Goal: Task Accomplishment & Management: Use online tool/utility

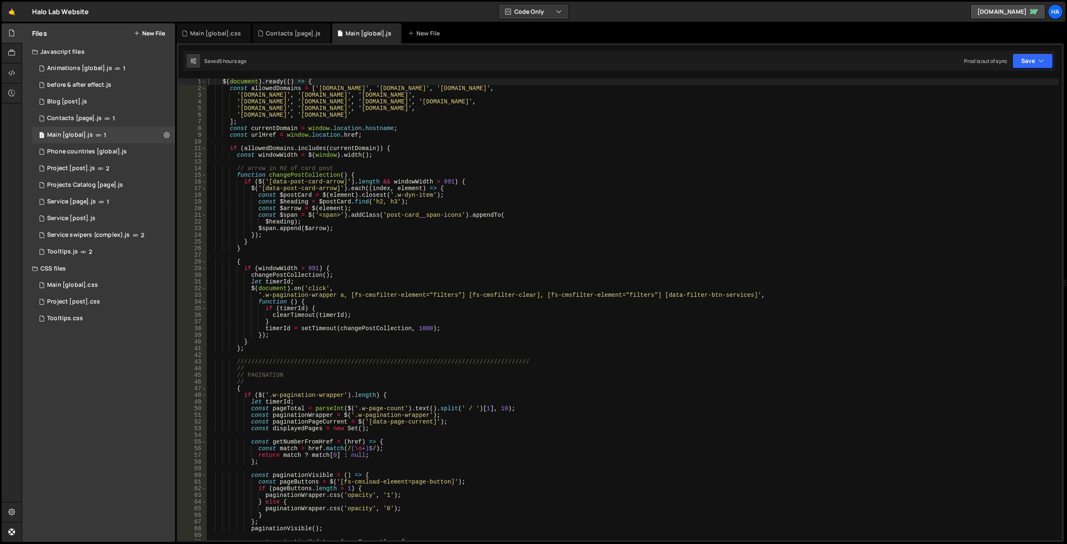
scroll to position [18350, 0]
type textarea "function changePostCollection() {"
click at [769, 177] on div "$ ( document ) . ready (( ) => { const allowedDomains = [ '[DOMAIN_NAME]' , '[D…" at bounding box center [633, 315] width 852 height 475
click at [284, 35] on div "Contacts [page].js" at bounding box center [293, 33] width 55 height 8
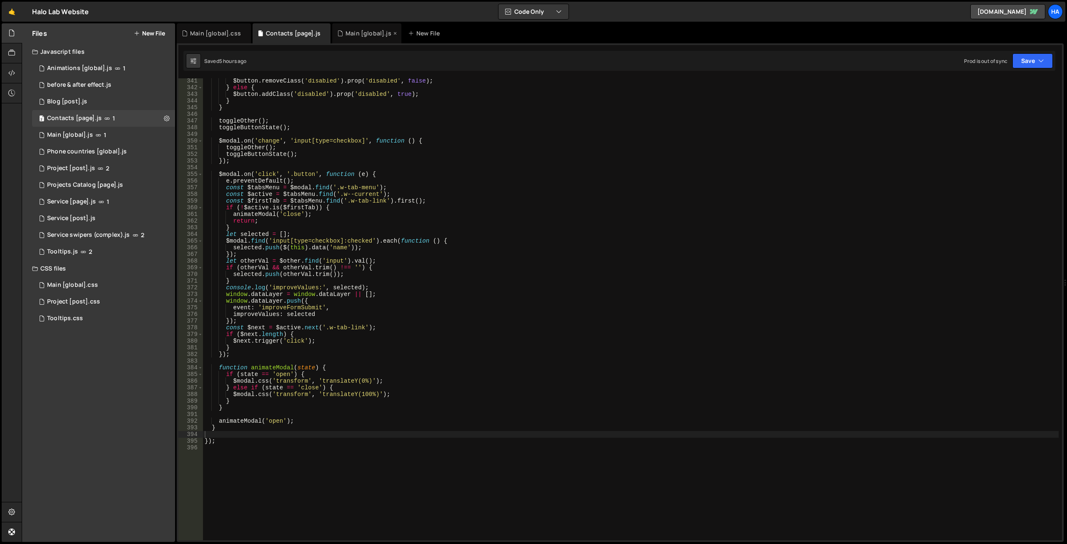
click at [349, 38] on div "Main [global].js" at bounding box center [366, 33] width 69 height 20
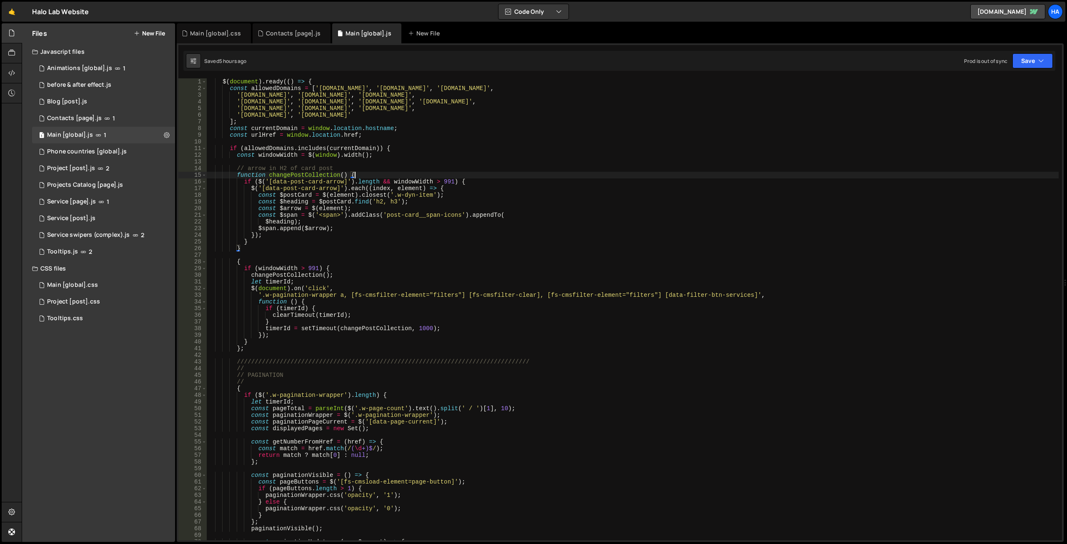
scroll to position [18350, 0]
click at [394, 174] on div "$ ( document ) . ready (( ) => { const allowedDomains = [ '[DOMAIN_NAME]' , '[D…" at bounding box center [633, 315] width 852 height 475
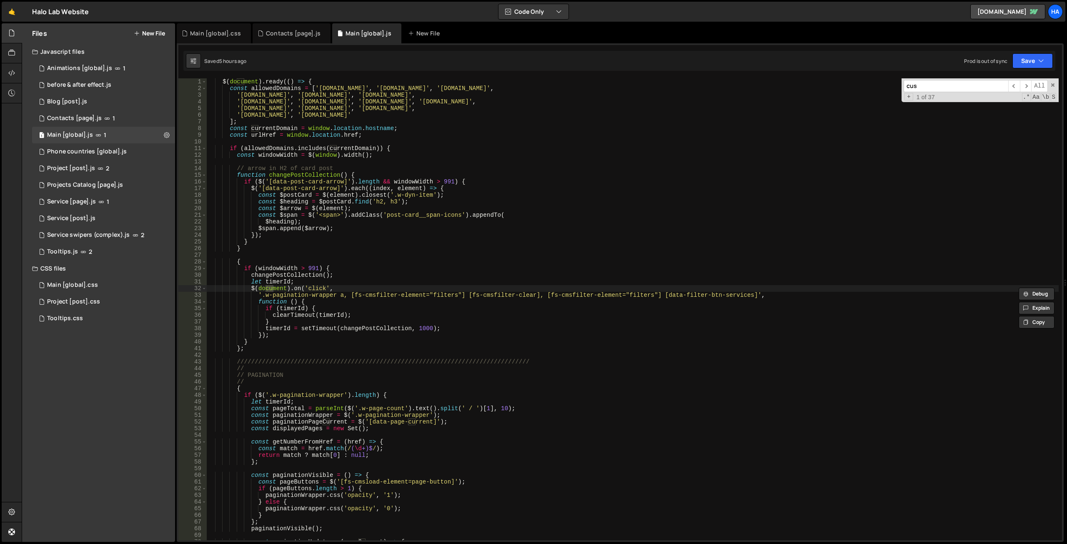
scroll to position [1200, 0]
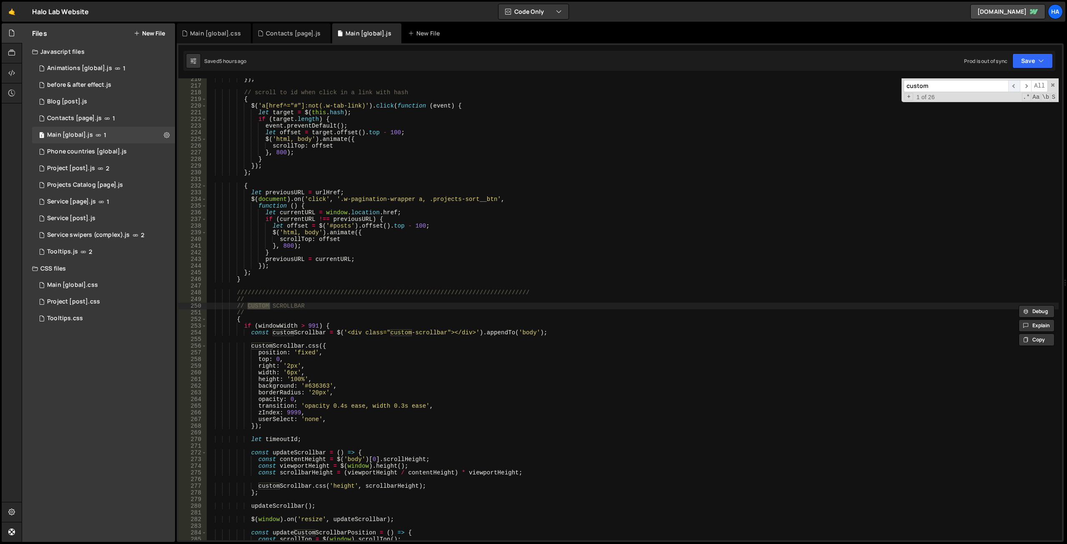
type input "custom"
click at [1015, 86] on span "​" at bounding box center [1015, 86] width 12 height 12
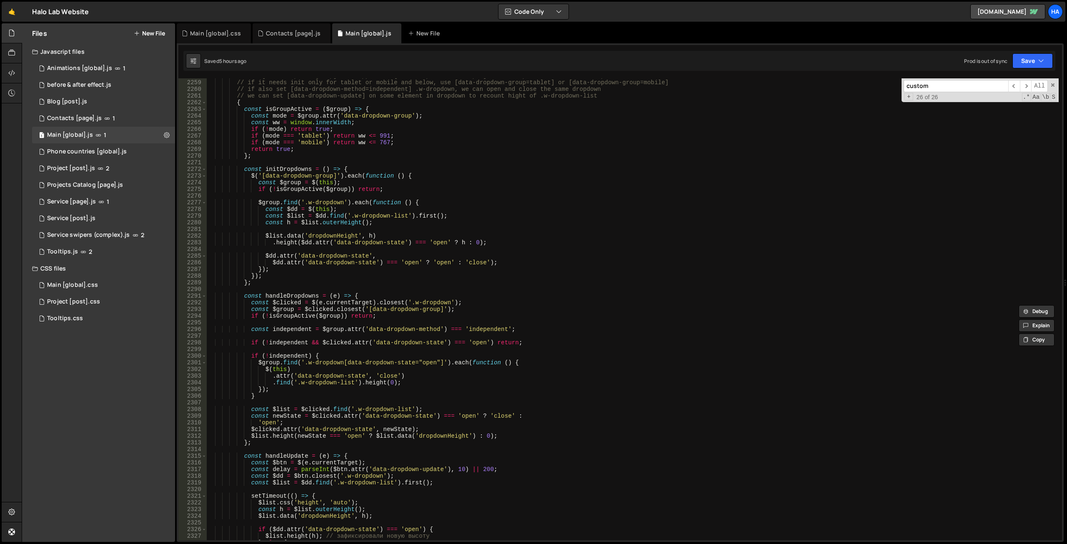
scroll to position [12597, 0]
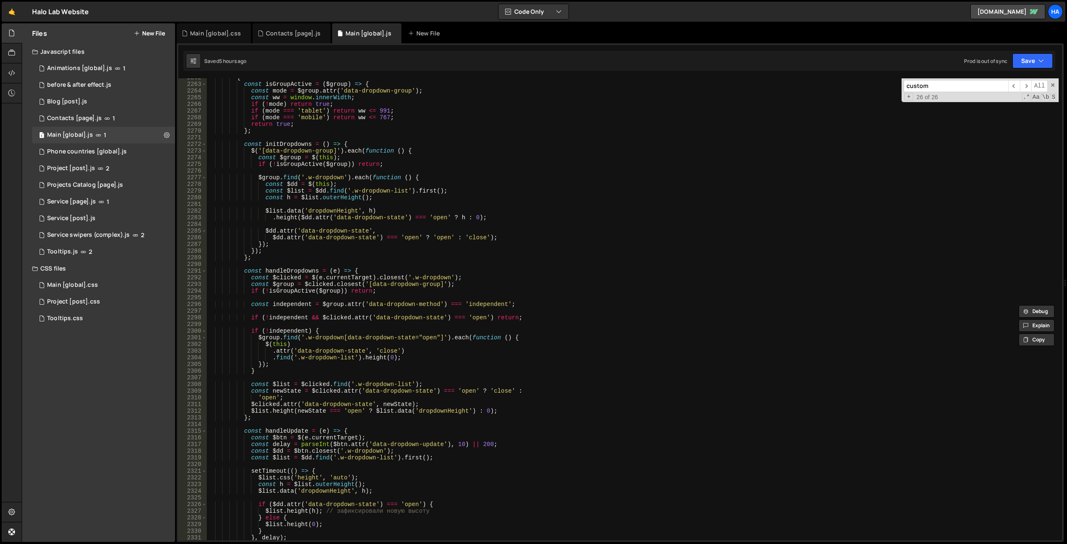
click at [487, 443] on div "{ const isGroupActive = ( $group ) => { const mode = $group . attr ( 'data-drop…" at bounding box center [633, 311] width 852 height 475
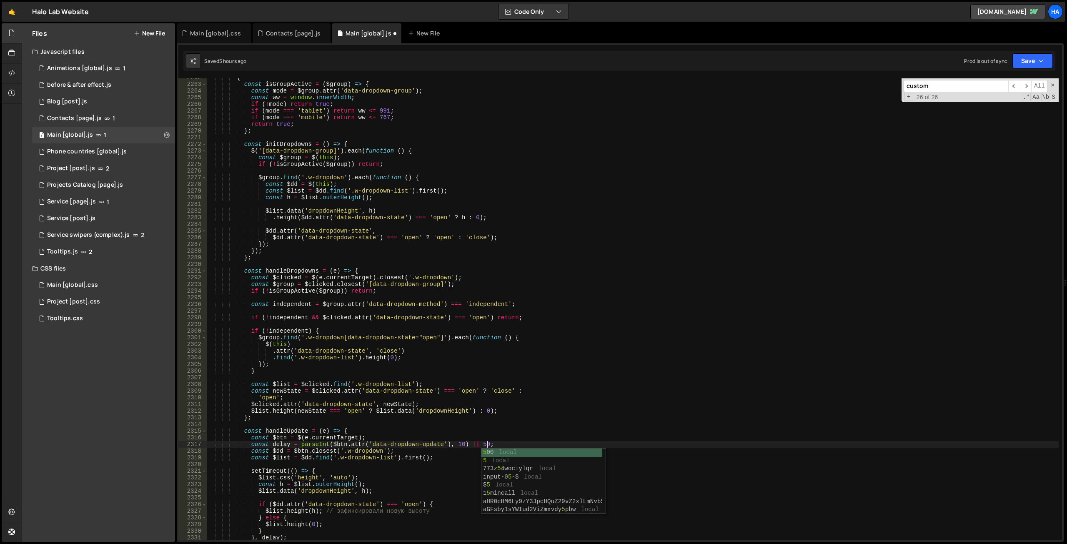
scroll to position [0, 19]
click at [497, 398] on div "{ const isGroupActive = ( $group ) => { const mode = $group . attr ( 'data-drop…" at bounding box center [633, 311] width 852 height 475
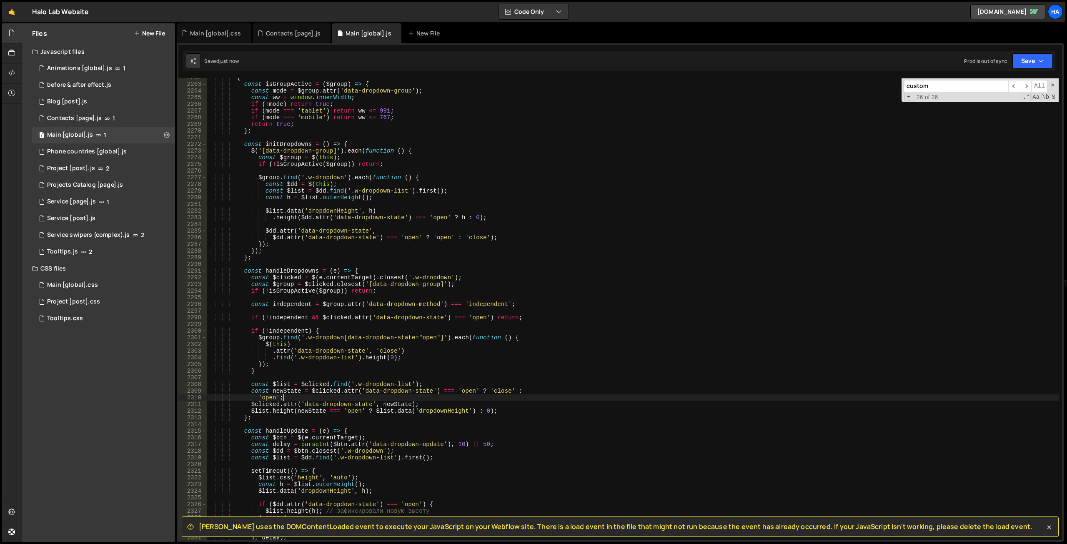
type textarea "'open';"
click at [1042, 60] on icon "button" at bounding box center [1042, 61] width 6 height 8
click at [283, 33] on div "Contacts [page].js" at bounding box center [293, 33] width 55 height 8
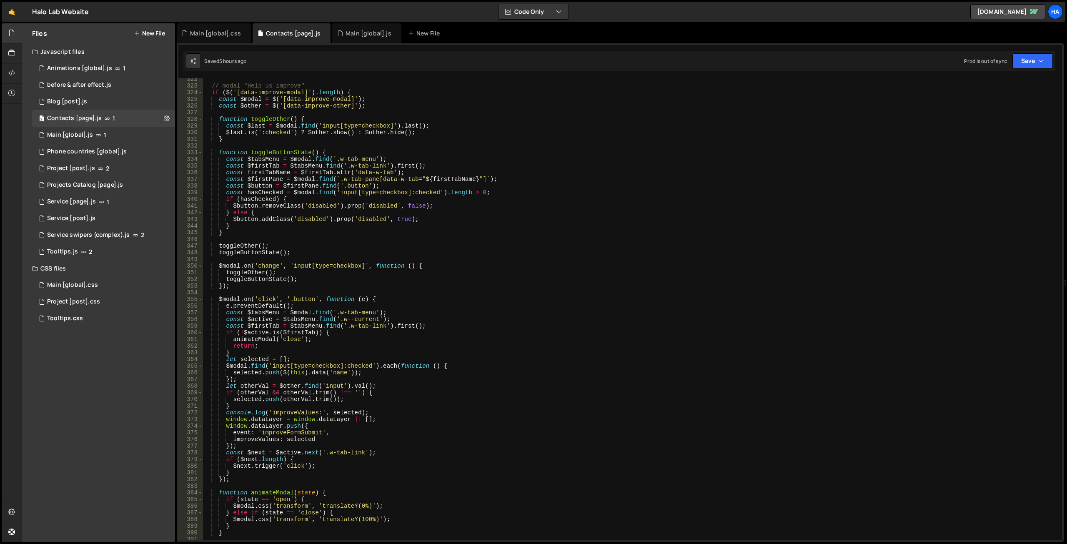
scroll to position [2119, 0]
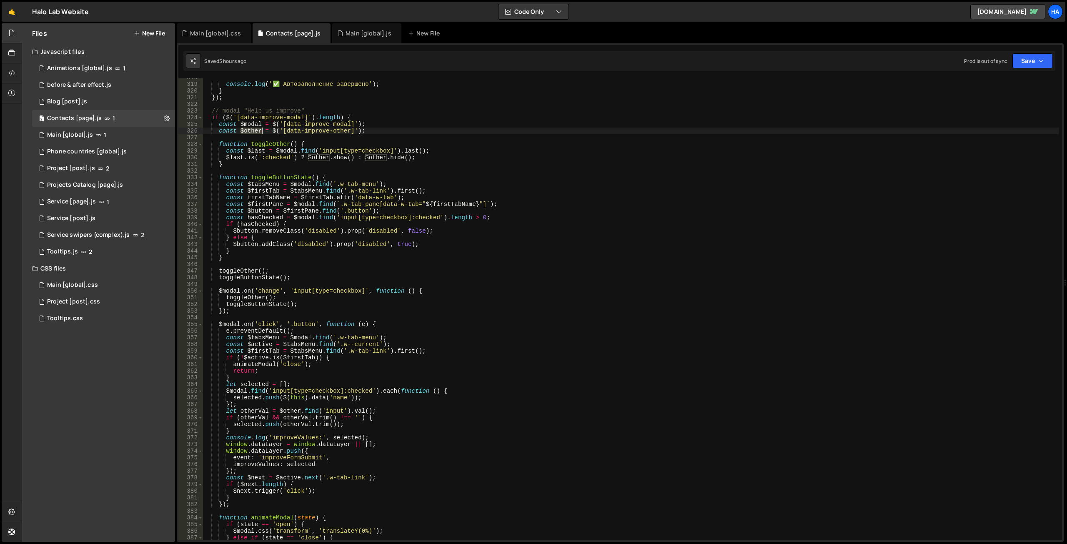
drag, startPoint x: 242, startPoint y: 130, endPoint x: 261, endPoint y: 131, distance: 19.7
click at [261, 131] on div "console . log ( '✅ Автозаполнение завершено' ) ; } }) ; // modal "Help us impro…" at bounding box center [631, 311] width 856 height 475
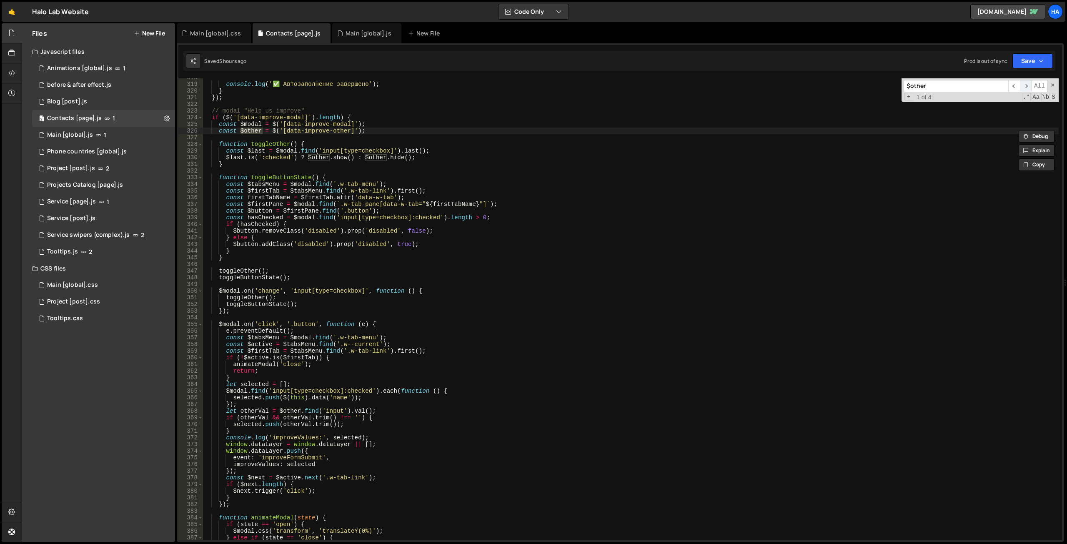
click at [1024, 85] on span "​" at bounding box center [1026, 86] width 12 height 12
click at [407, 154] on div "console . log ( '✅ Автозаполнение завершено' ) ; } }) ; // modal "Help us impro…" at bounding box center [631, 311] width 856 height 475
drag, startPoint x: 333, startPoint y: 155, endPoint x: 353, endPoint y: 156, distance: 20.0
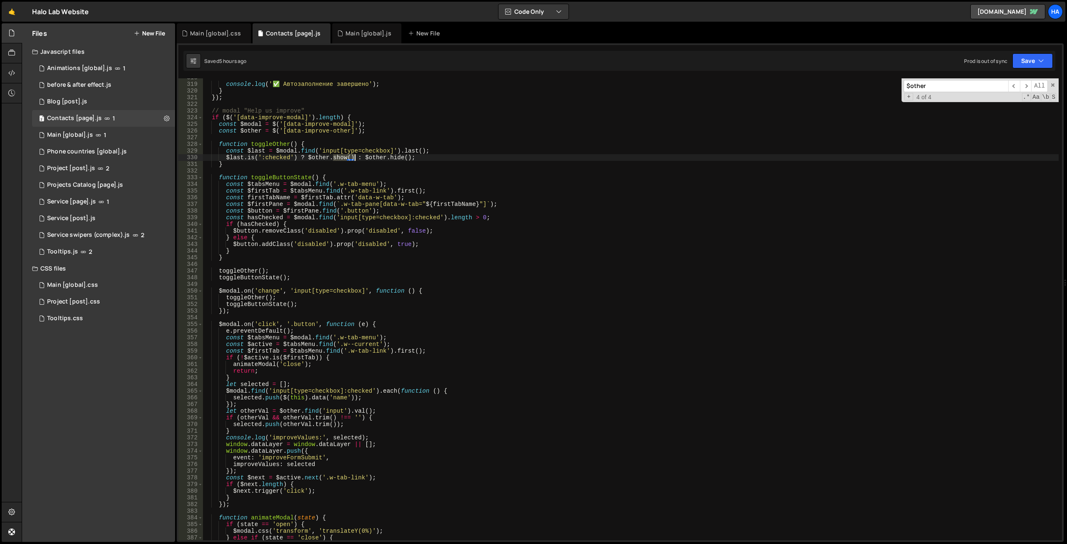
click at [353, 156] on div "console . log ( '✅ Автозаполнение завершено' ) ; } }) ; // modal "Help us impro…" at bounding box center [631, 311] width 856 height 475
click at [347, 160] on div "console . log ( '✅ Автозаполнение завершено' ) ; } }) ; // modal "Help us impro…" at bounding box center [631, 311] width 856 height 475
type textarea "$[DOMAIN_NAME](':checked') ? $other.height : $other.hide();"
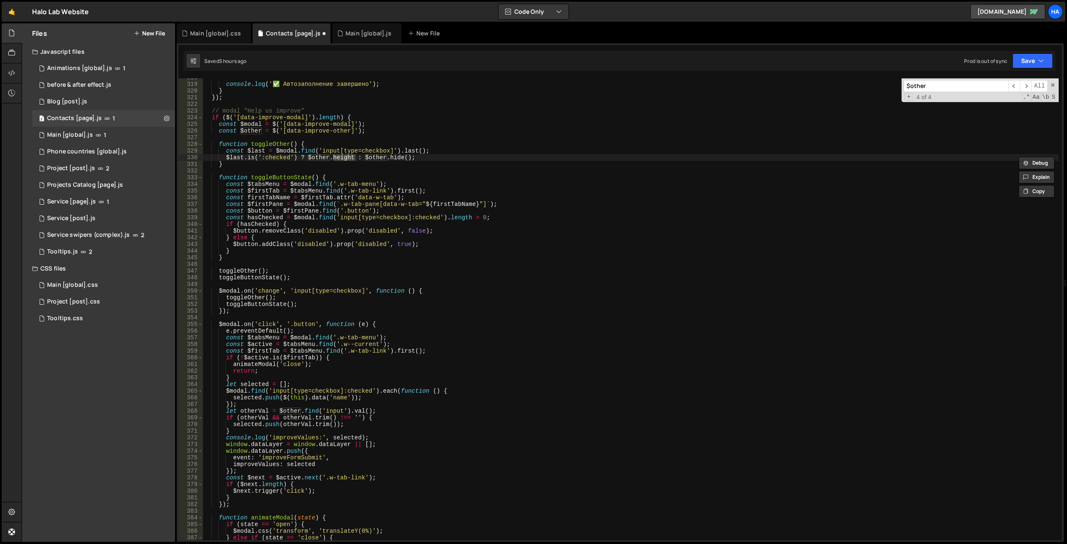
click at [934, 88] on input "$other" at bounding box center [956, 86] width 105 height 12
paste input "height"
type input "height"
click at [349, 158] on div "console . log ( '✅ Автозаполнение завершено' ) ; } }) ; // modal "Help us impro…" at bounding box center [631, 309] width 856 height 462
click at [355, 156] on div "console . log ( '✅ Автозаполнение завершено' ) ; } }) ; // modal "Help us impro…" at bounding box center [631, 311] width 856 height 475
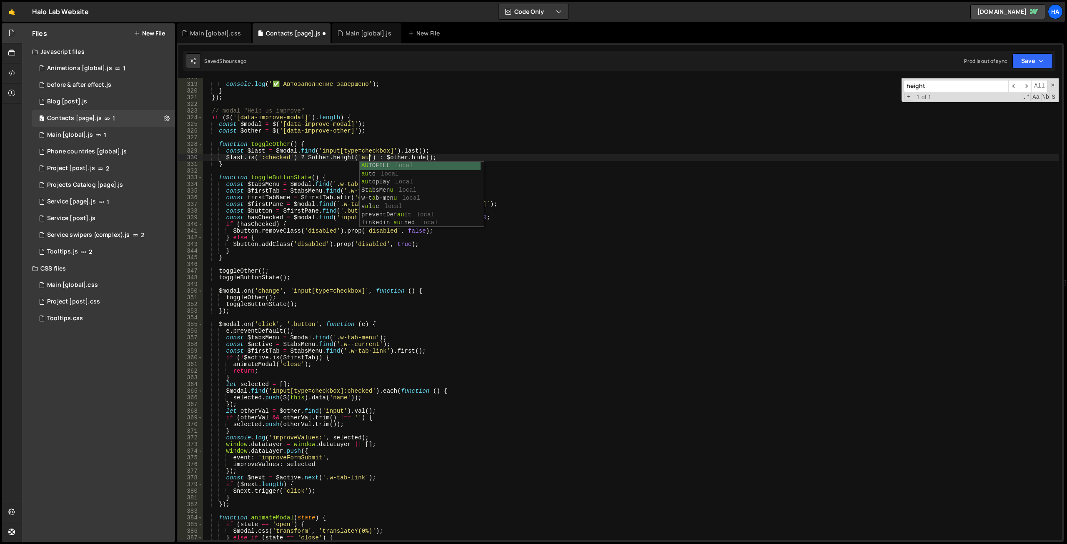
scroll to position [0, 12]
click at [387, 155] on div "console . log ( '✅ Автозаполнение завершено' ) ; } }) ; // modal "Help us impro…" at bounding box center [631, 311] width 856 height 475
drag, startPoint x: 383, startPoint y: 156, endPoint x: 329, endPoint y: 158, distance: 54.3
click at [329, 158] on div "console . log ( '✅ Автозаполнение завершено' ) ; } }) ; // modal "Help us impro…" at bounding box center [631, 311] width 856 height 475
drag, startPoint x: 418, startPoint y: 158, endPoint x: 439, endPoint y: 158, distance: 20.8
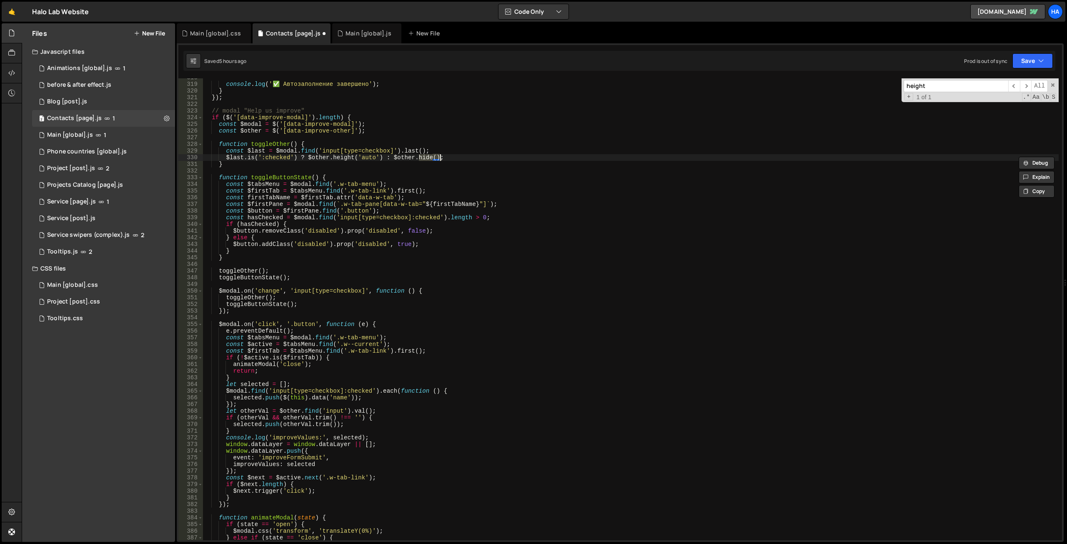
click at [439, 158] on div "console . log ( '✅ Автозаполнение завершено' ) ; } }) ; // modal "Help us impro…" at bounding box center [631, 311] width 856 height 475
paste textarea ".height('auto'"
click at [422, 158] on div "console . log ( '✅ Автозаполнение завершено' ) ; } }) ; // modal "Help us impro…" at bounding box center [631, 311] width 856 height 475
drag, startPoint x: 466, startPoint y: 156, endPoint x: 444, endPoint y: 156, distance: 21.3
click at [444, 156] on div "console . log ( '✅ Автозаполнение завершено' ) ; } }) ; // modal "Help us impro…" at bounding box center [631, 311] width 856 height 475
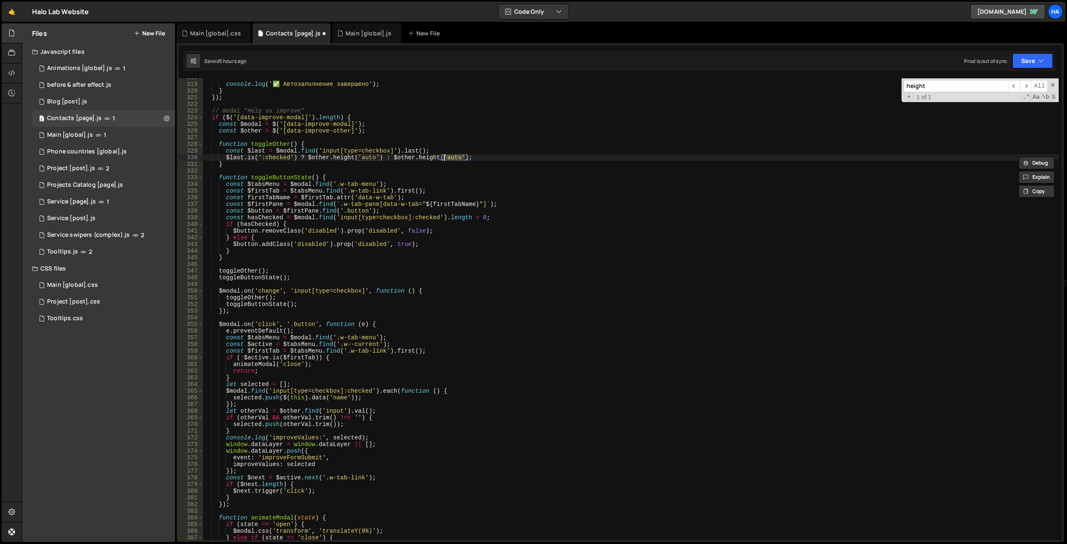
type textarea "$[DOMAIN_NAME](':checked') ? $other.height('auto') : $other.height(0);"
click at [511, 136] on div "console . log ( '✅ Автозаполнение завершено' ) ; } }) ; // modal "Help us impro…" at bounding box center [631, 311] width 856 height 475
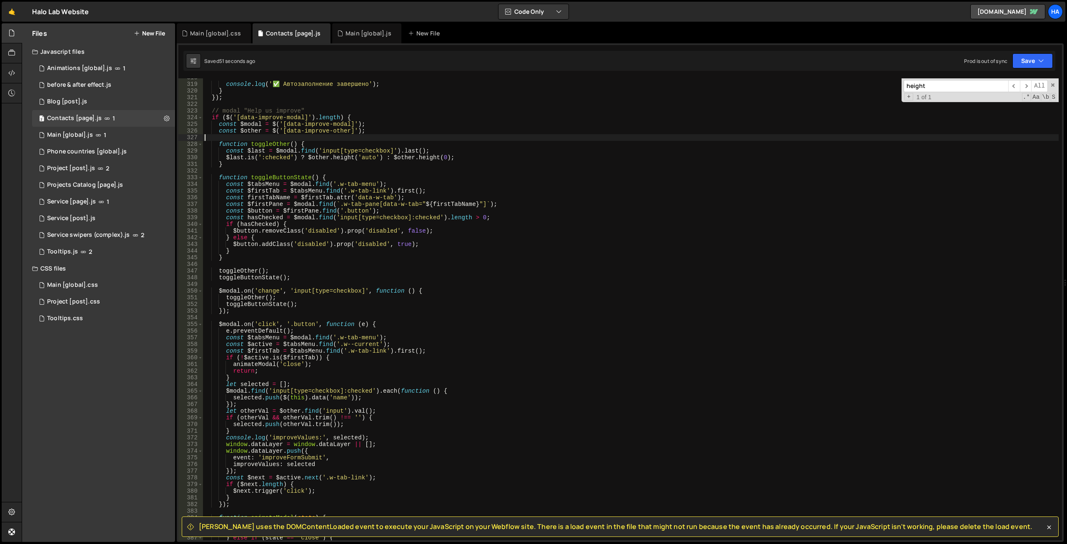
click at [364, 367] on div "console . log ( '✅ Автозаполнение завершено' ) ; } }) ; // modal "Help us impro…" at bounding box center [631, 311] width 856 height 475
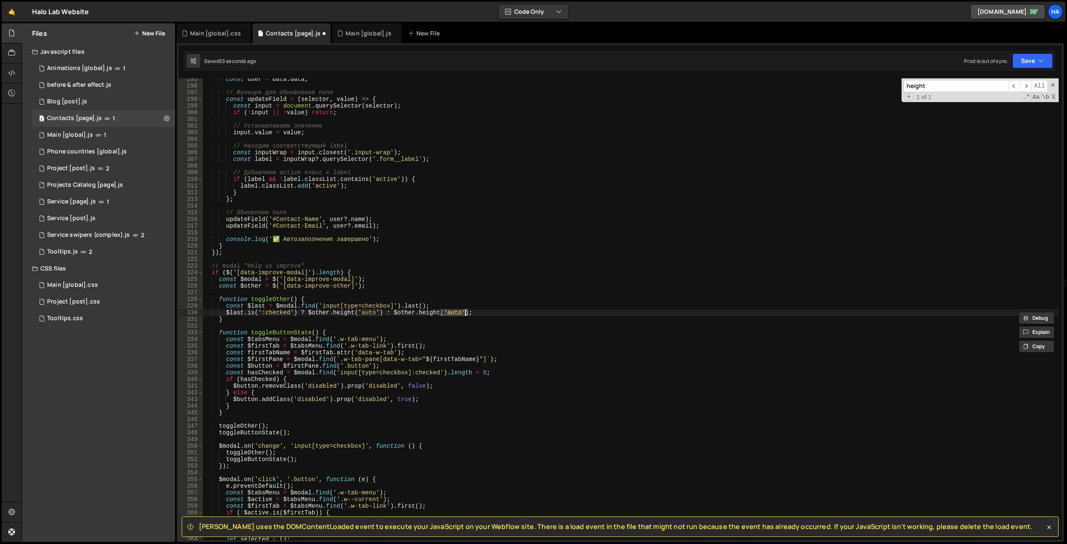
scroll to position [1964, 0]
click at [401, 301] on div "const user = data . data ; // Функция для обновления поля const updateField = (…" at bounding box center [631, 313] width 856 height 475
type textarea "function toggleOther() {"
